Goal: Task Accomplishment & Management: Manage account settings

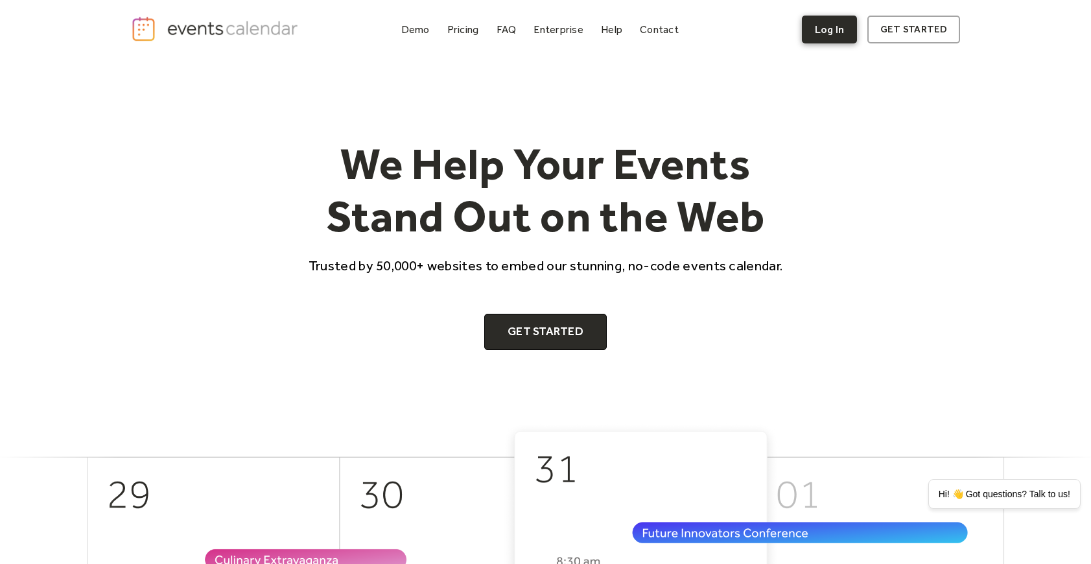
click at [826, 30] on link "Log In" at bounding box center [829, 30] width 55 height 28
click at [822, 32] on link "Log In" at bounding box center [829, 30] width 55 height 28
